Goal: Check status: Check status

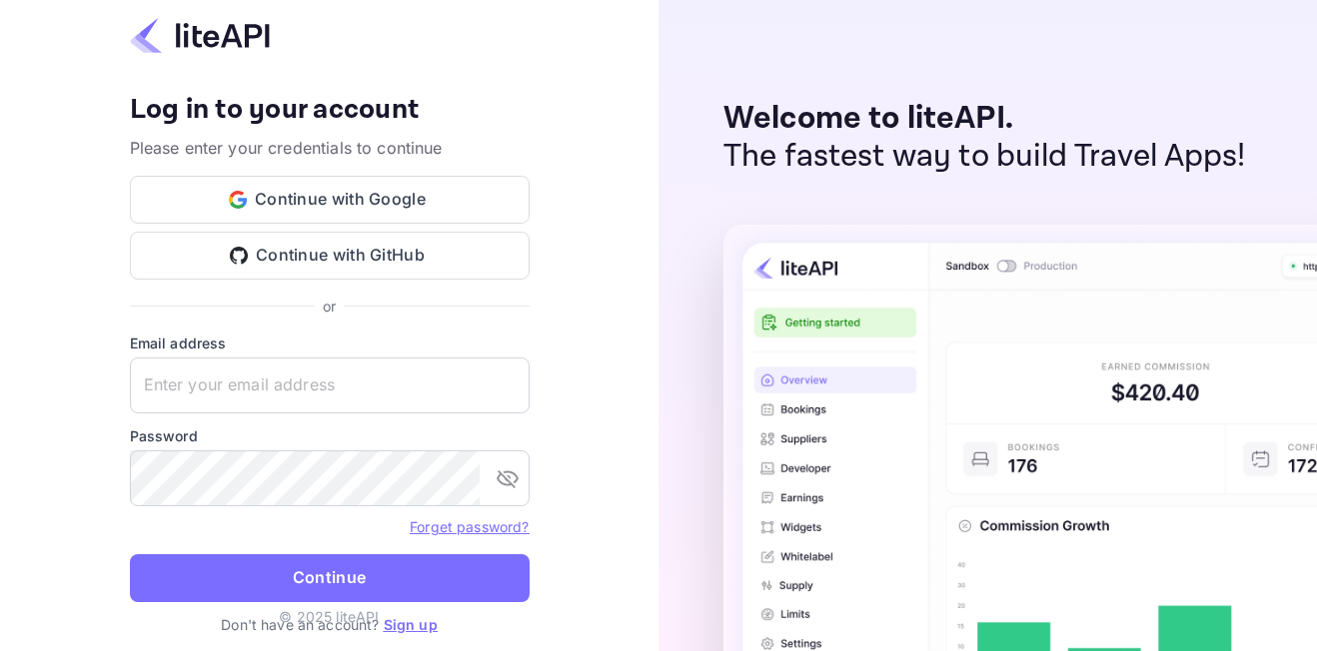
type input "[EMAIL_ADDRESS][DOMAIN_NAME]"
click at [333, 574] on button "Continue" at bounding box center [330, 578] width 400 height 48
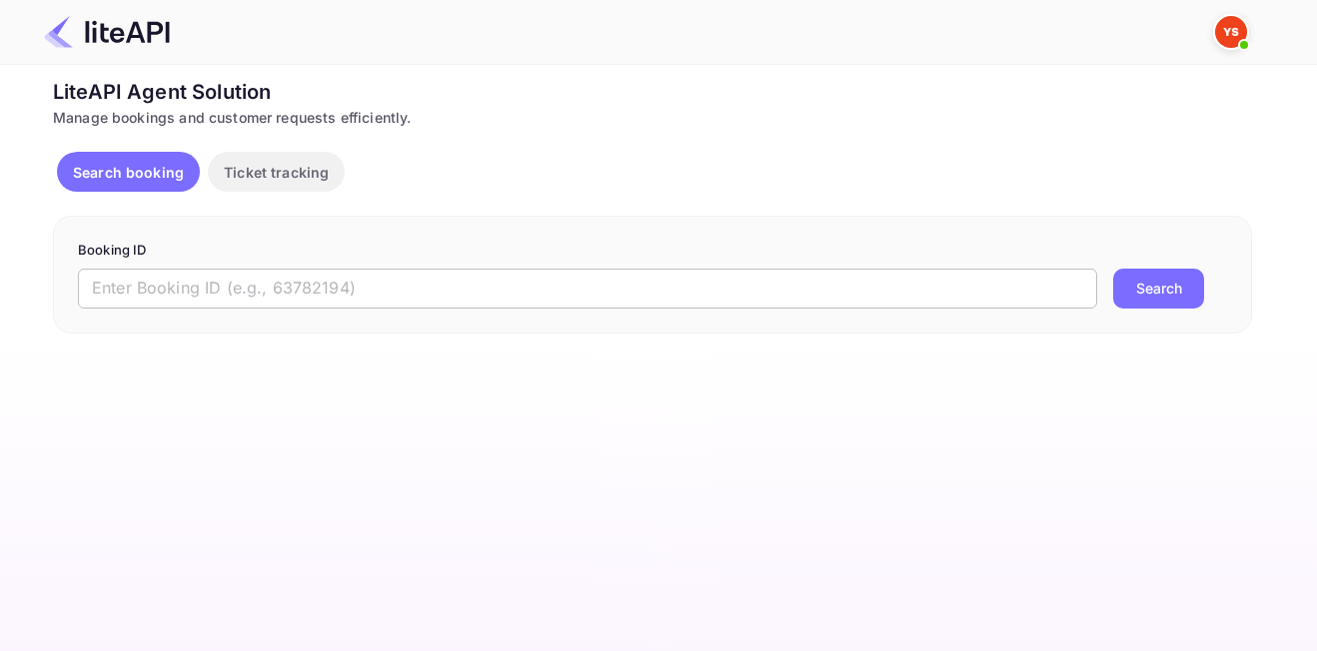
click at [357, 302] on input "text" at bounding box center [587, 289] width 1019 height 40
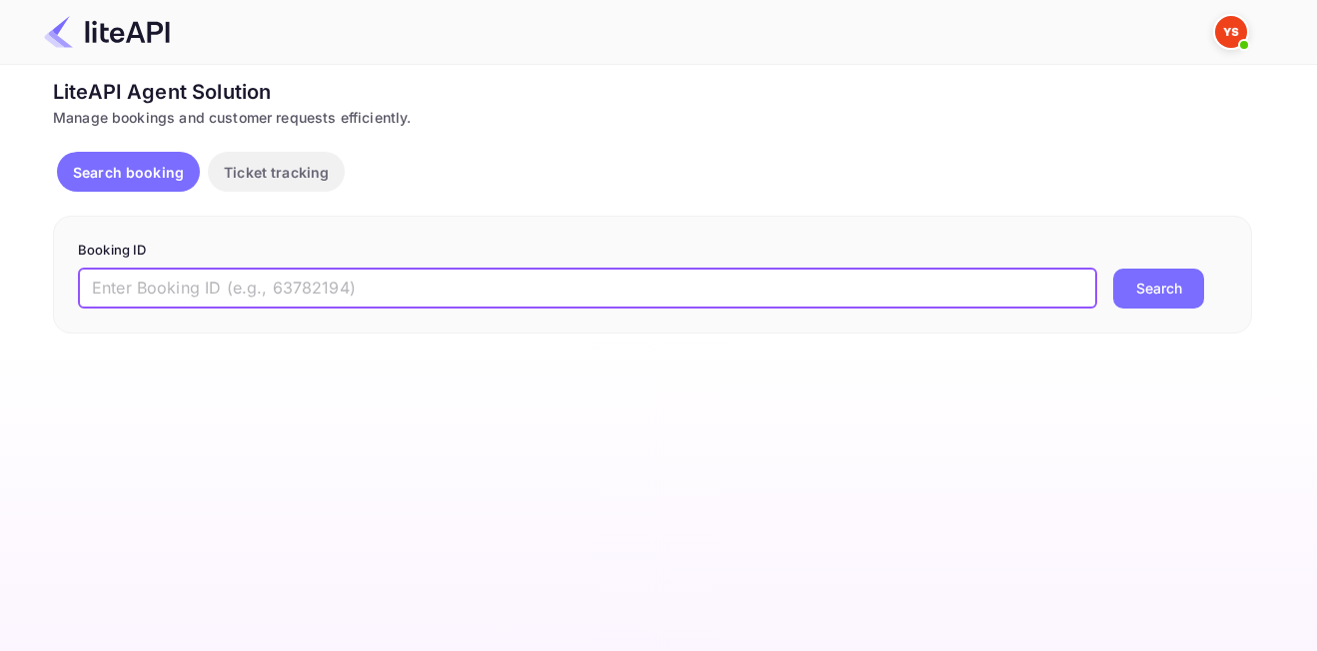
paste input "8747716"
type input "8747716"
click at [1113, 269] on button "Search" at bounding box center [1158, 289] width 91 height 40
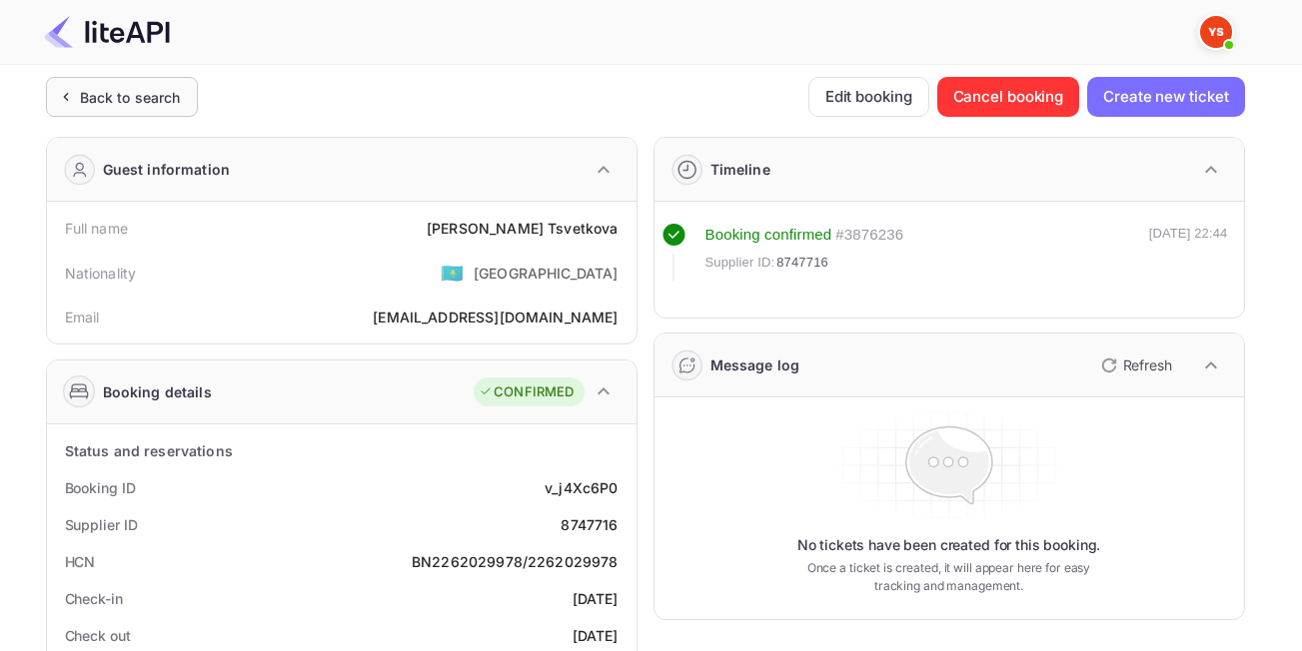
click at [147, 89] on div "Back to search" at bounding box center [130, 97] width 101 height 21
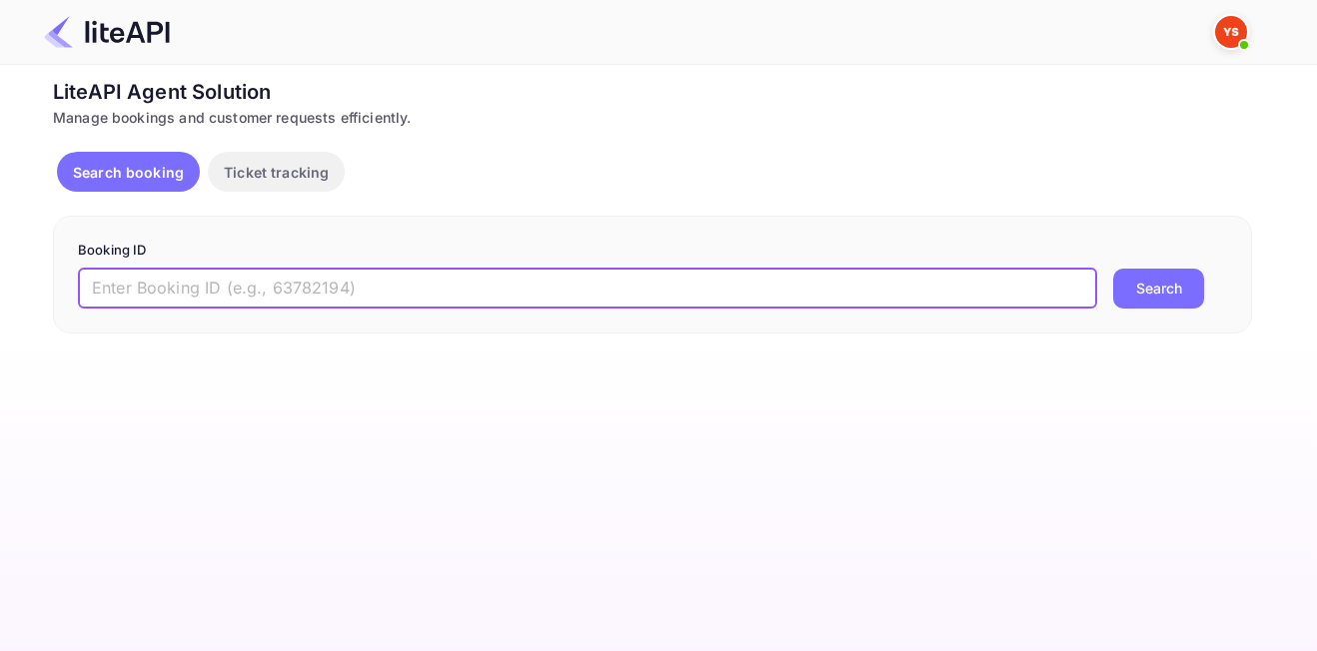
click at [282, 301] on input "text" at bounding box center [587, 289] width 1019 height 40
paste input "8934013"
type input "8934013"
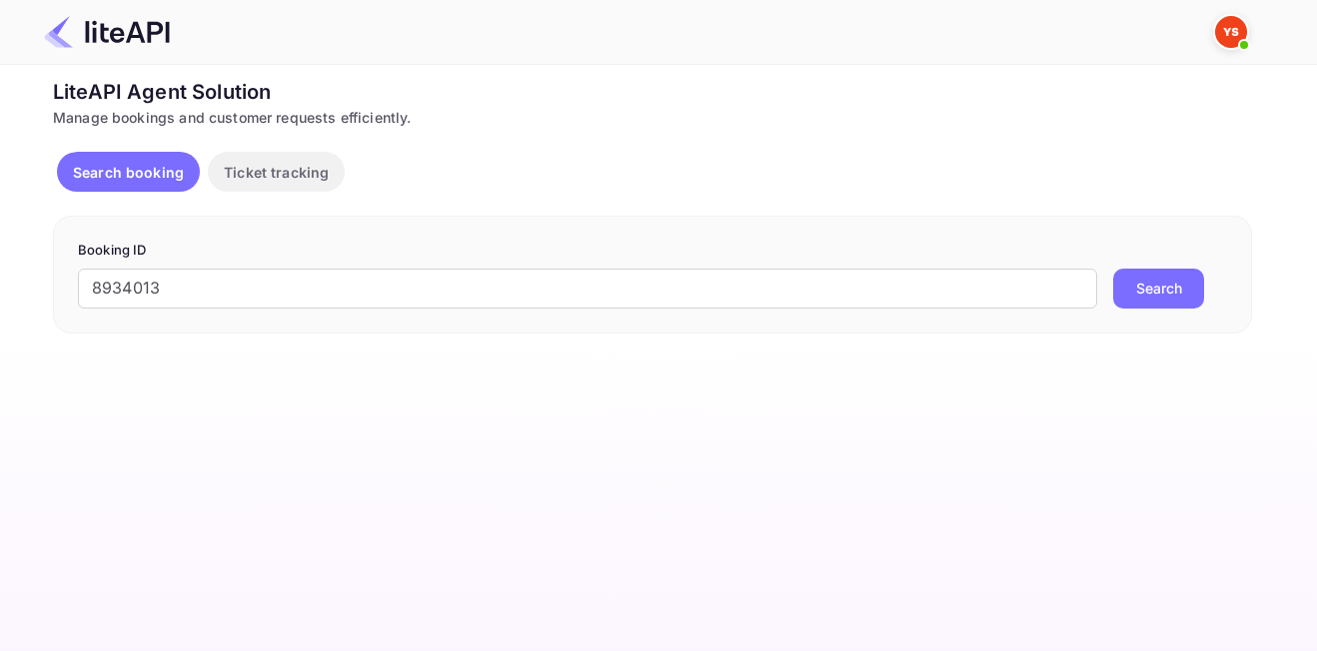
click at [1149, 276] on button "Search" at bounding box center [1158, 289] width 91 height 40
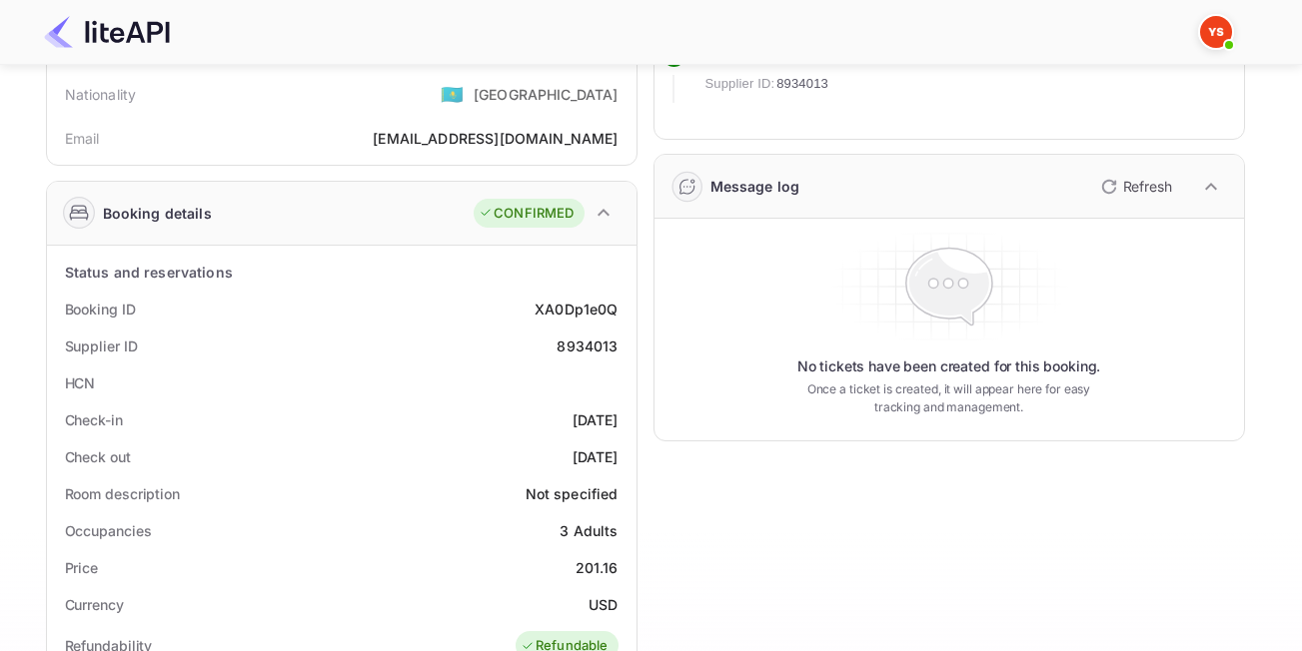
scroll to position [184, 0]
